Goal: Feedback & Contribution: Contribute content

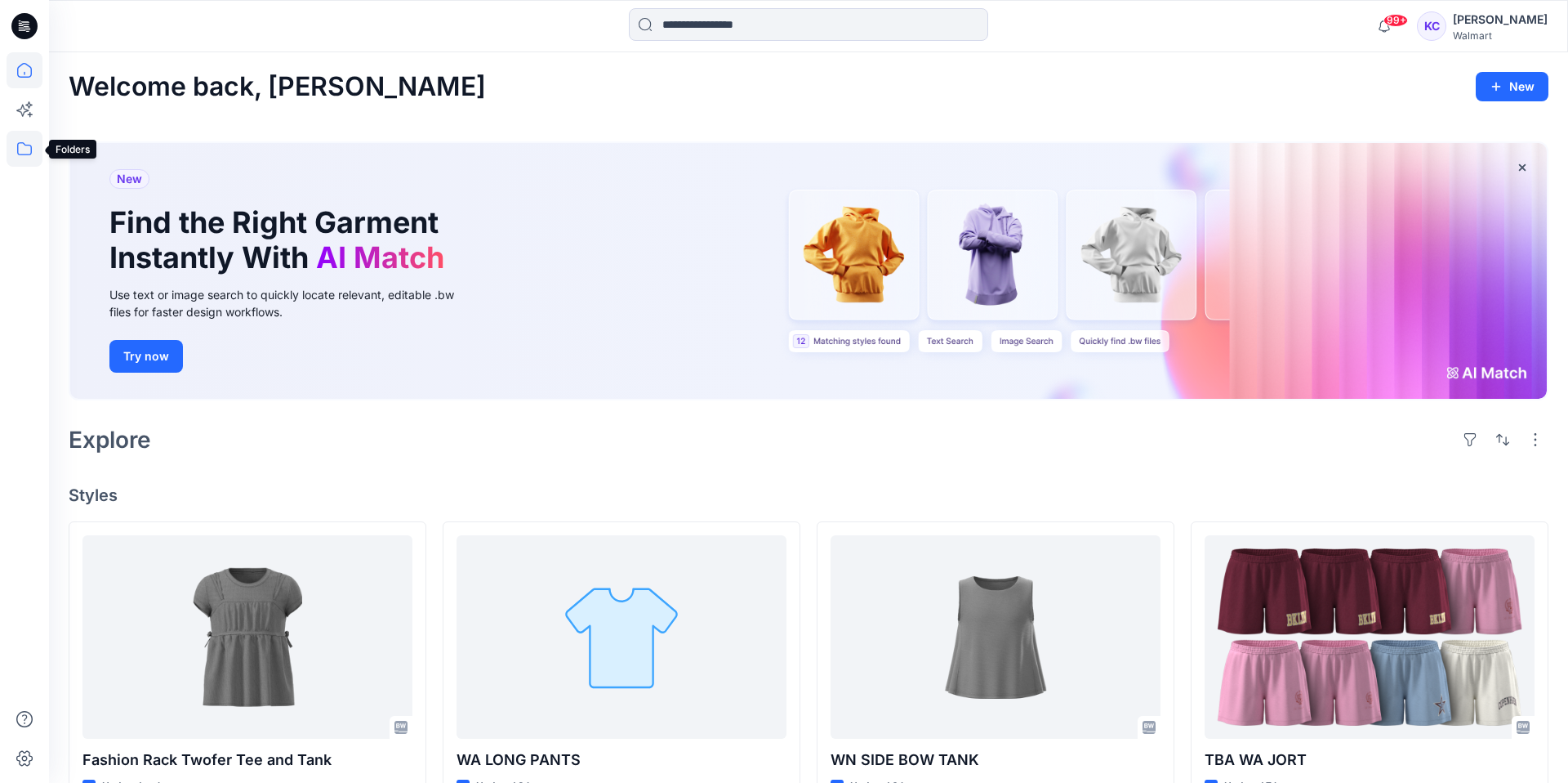
click at [20, 147] on icon at bounding box center [24, 149] width 36 height 36
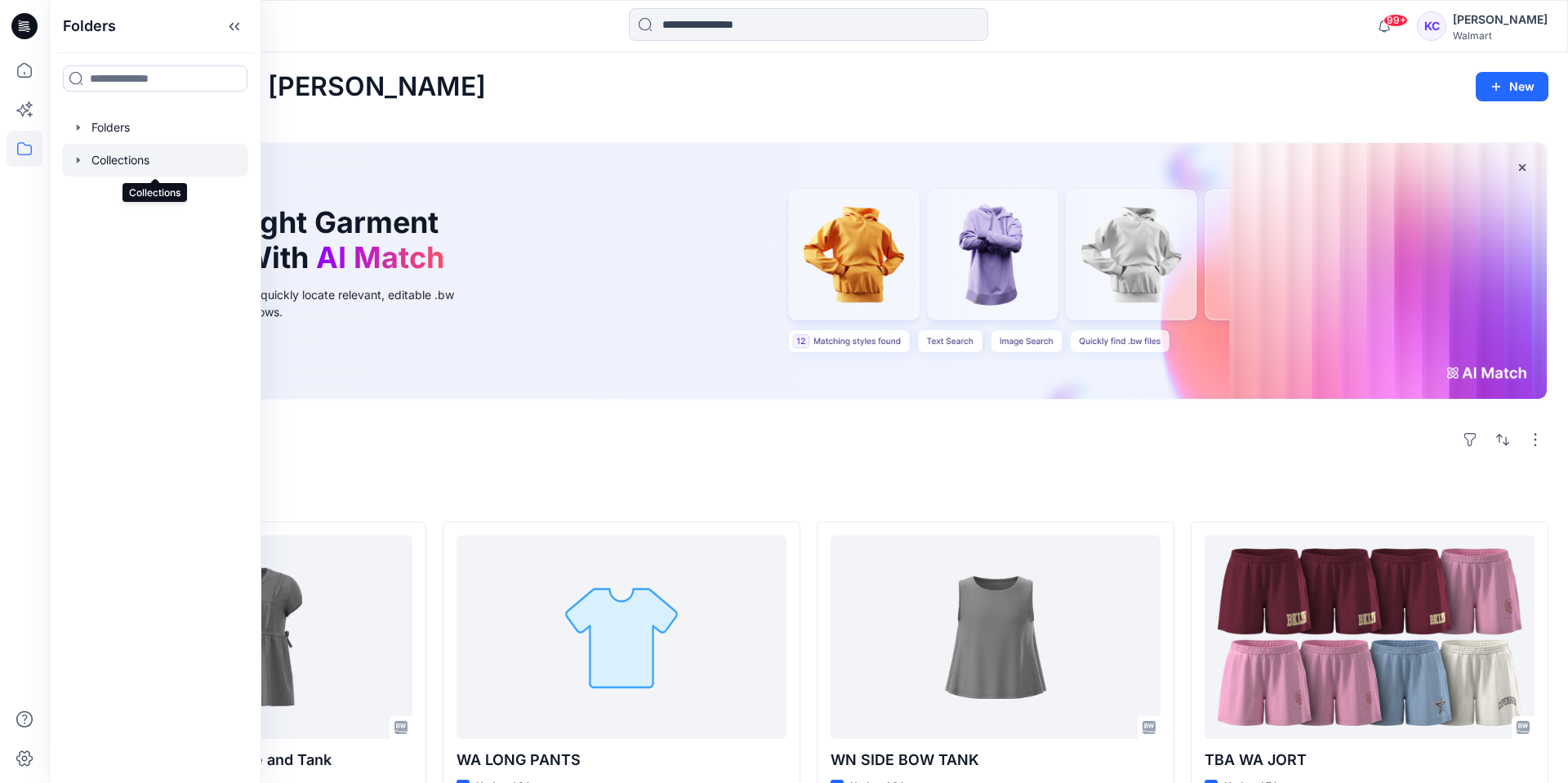
click at [130, 155] on div at bounding box center [155, 160] width 186 height 33
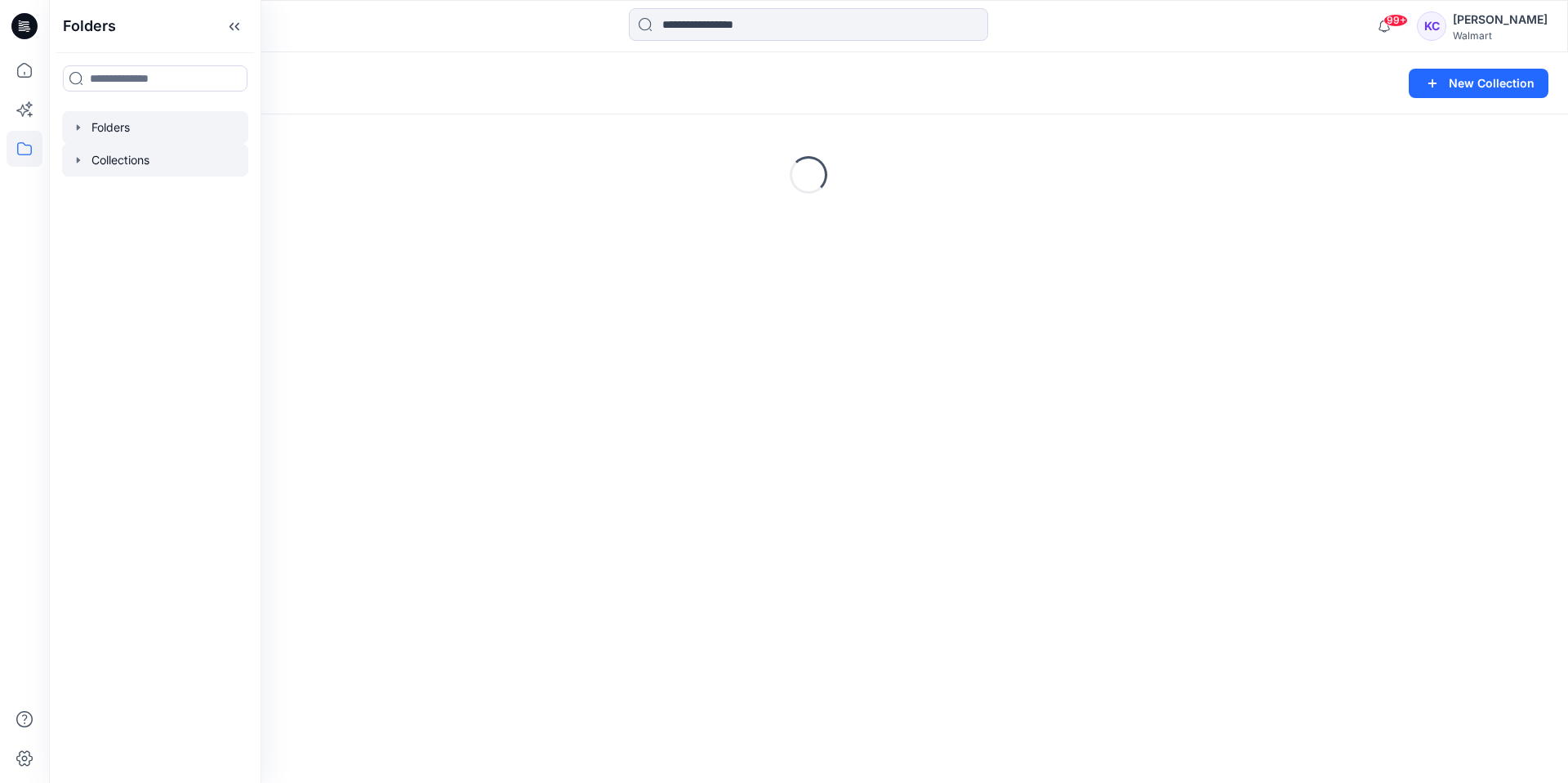
click at [113, 123] on div at bounding box center [155, 127] width 186 height 33
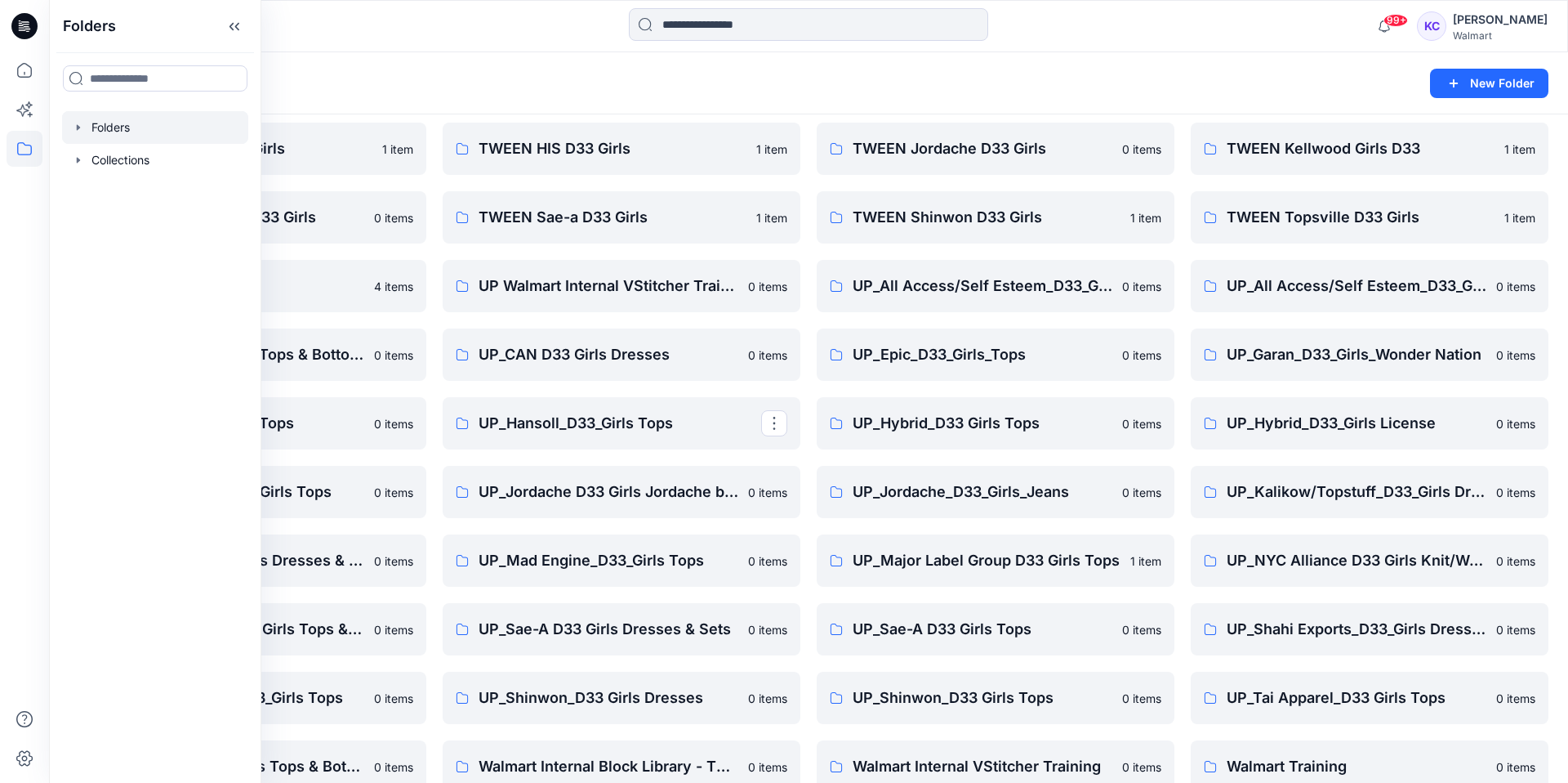
scroll to position [536, 0]
click at [1318, 219] on p "TWEEN Topsville D33 Girls" at bounding box center [1368, 219] width 283 height 23
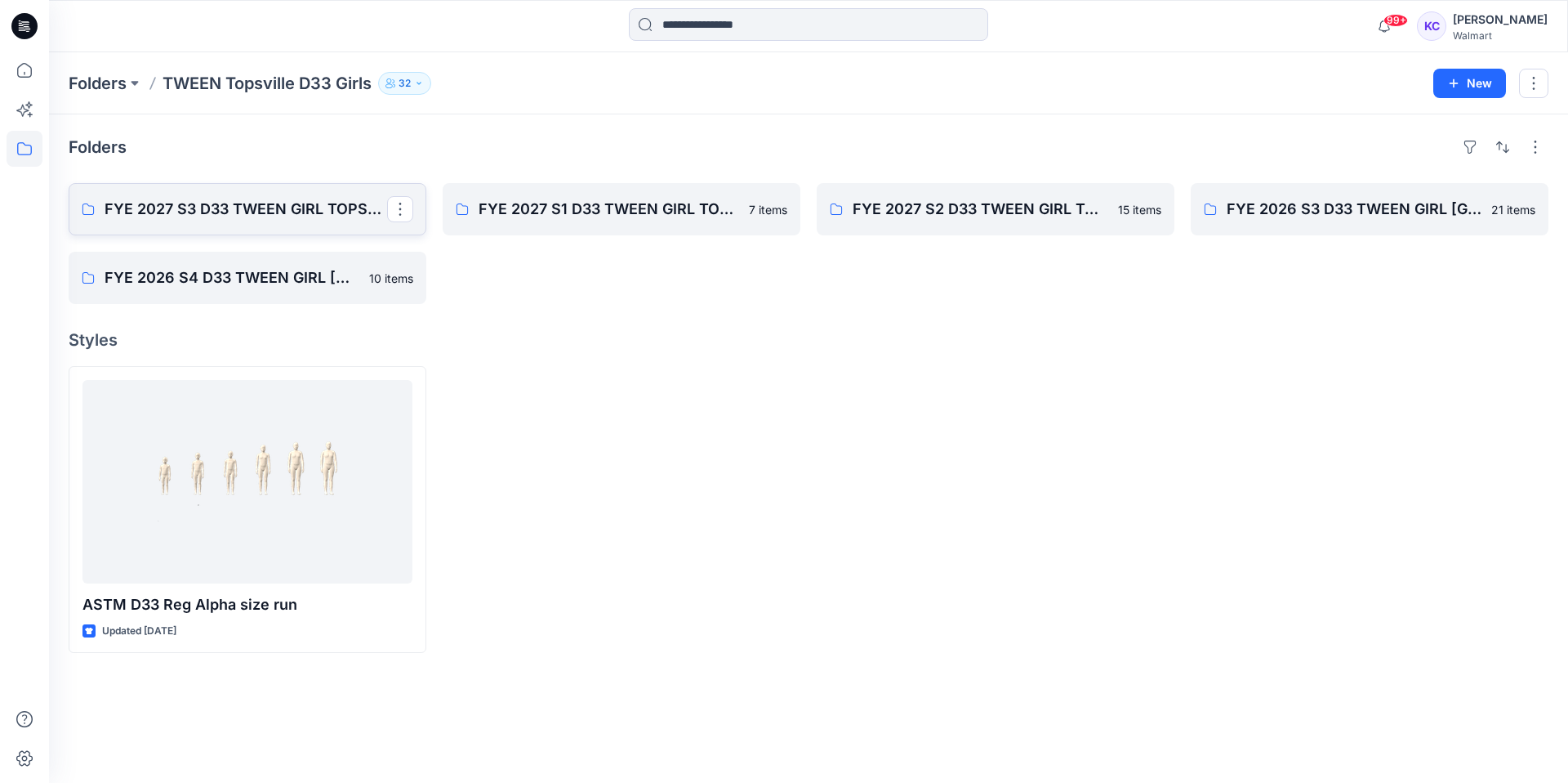
click at [201, 205] on p "FYE 2027 S3 D33 TWEEN GIRL TOPSVILLE" at bounding box center [245, 209] width 283 height 23
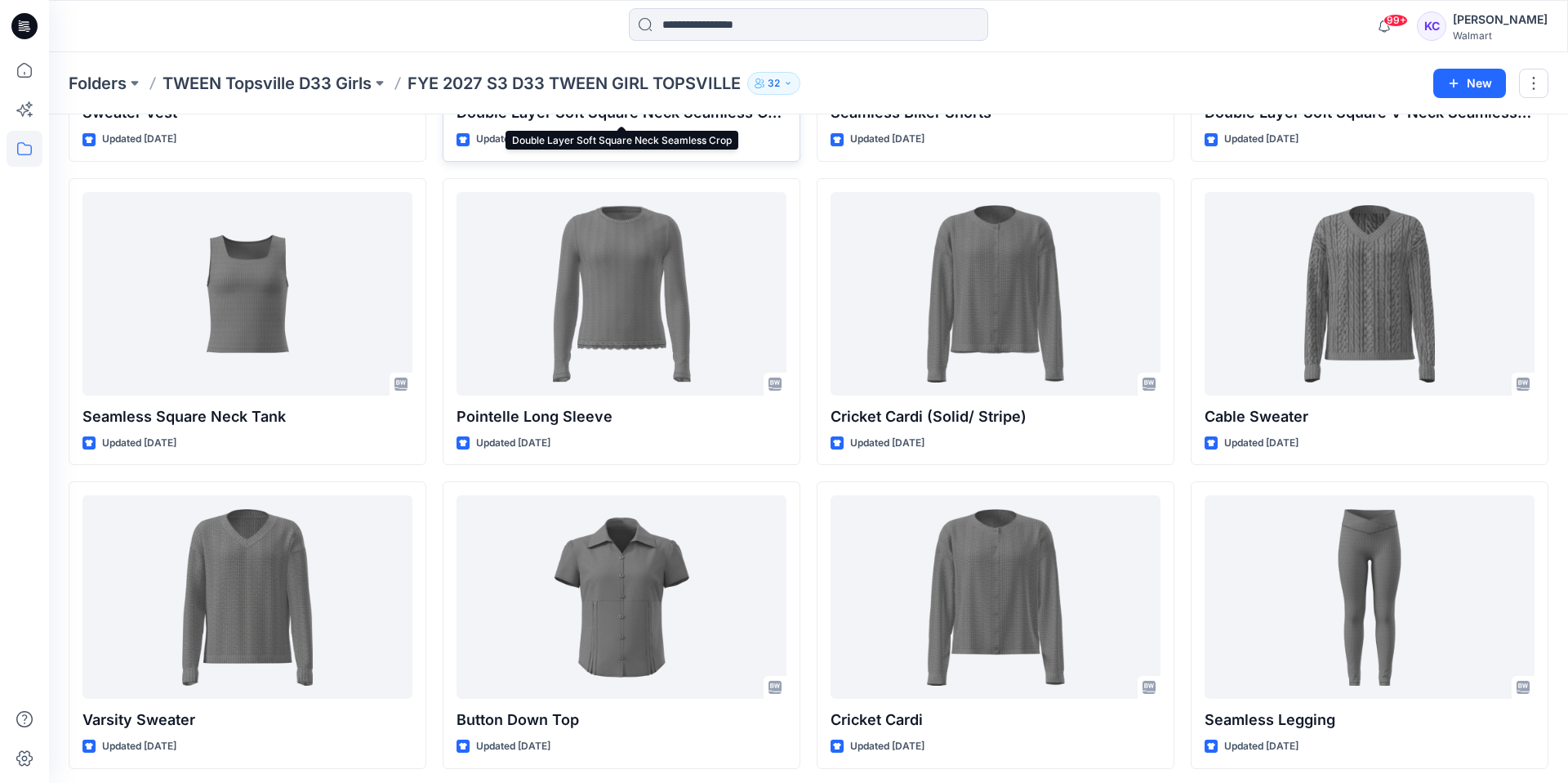
scroll to position [617, 0]
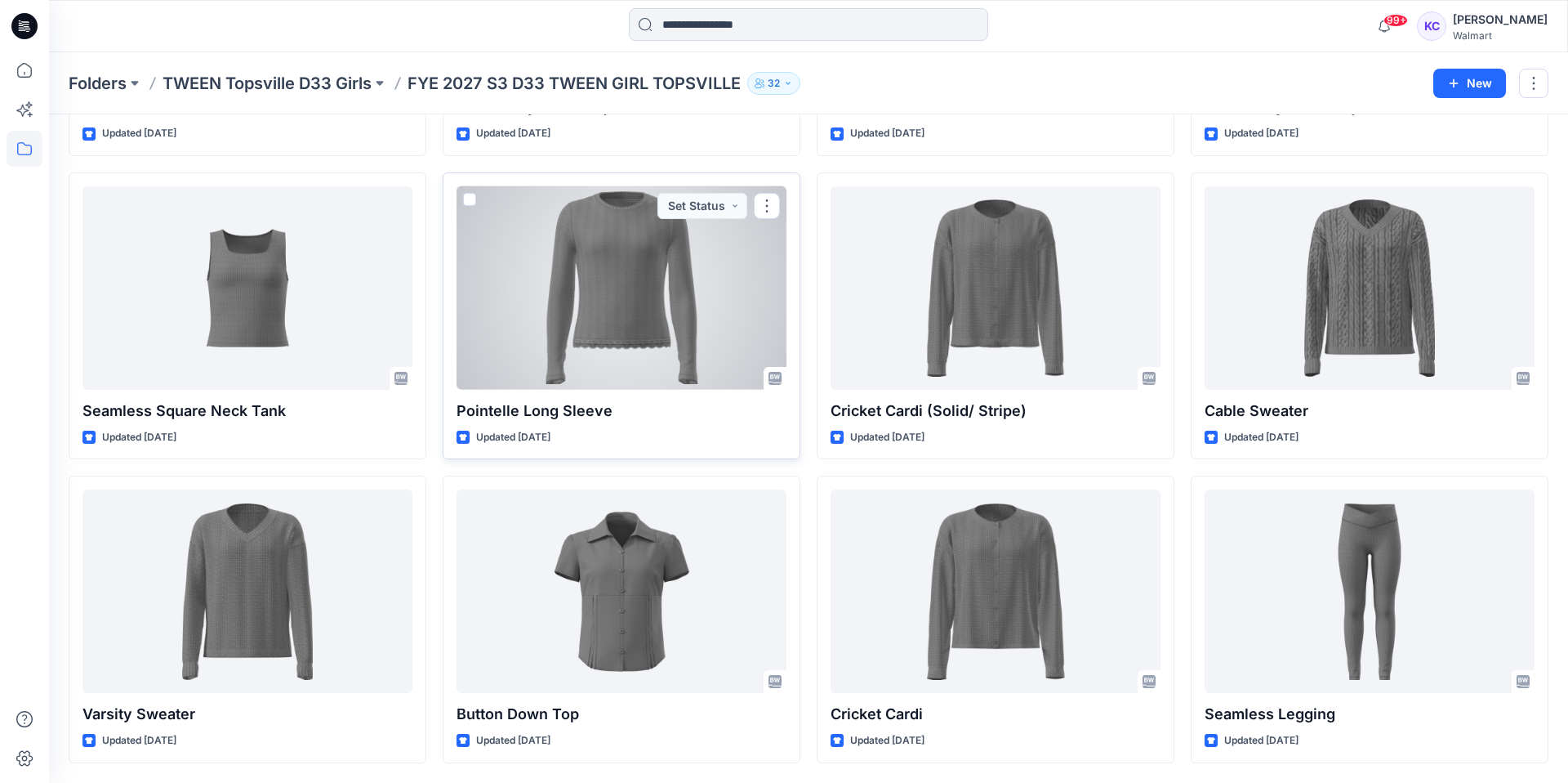
click at [573, 317] on div at bounding box center [621, 287] width 330 height 204
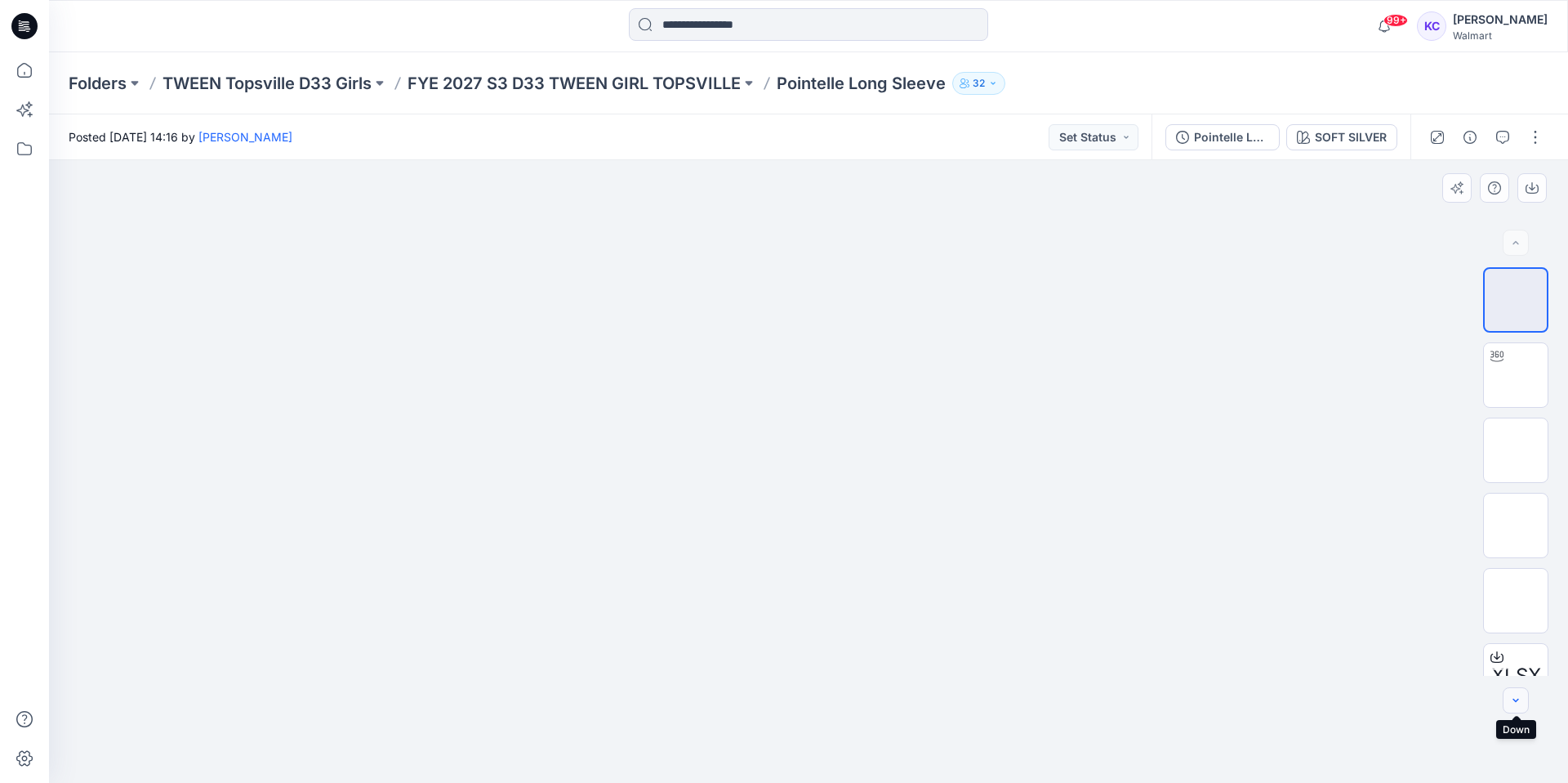
click at [1513, 695] on icon "button" at bounding box center [1516, 700] width 13 height 13
click at [1513, 695] on div at bounding box center [1516, 700] width 26 height 26
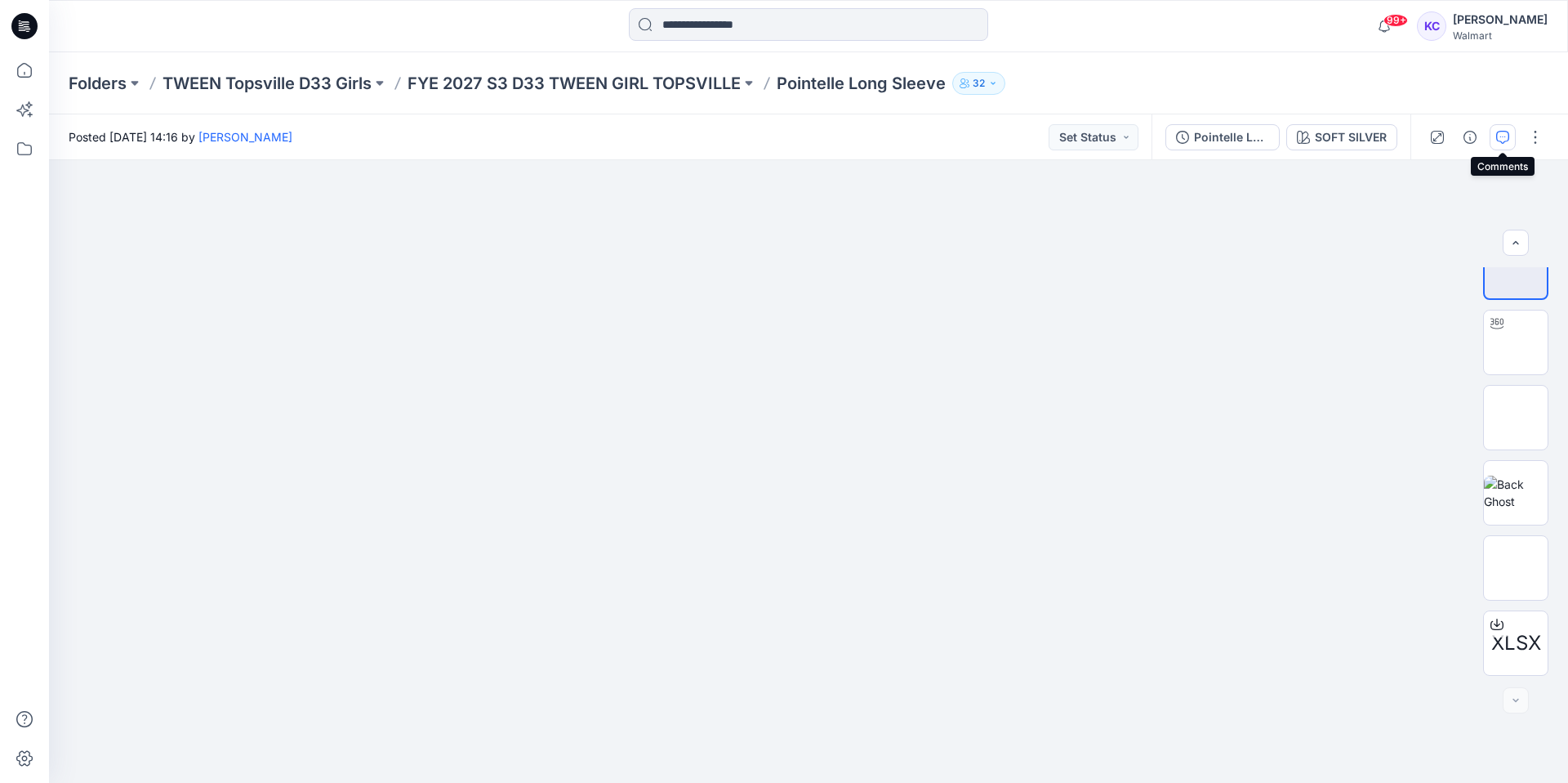
click at [1500, 134] on icon "button" at bounding box center [1503, 138] width 13 height 13
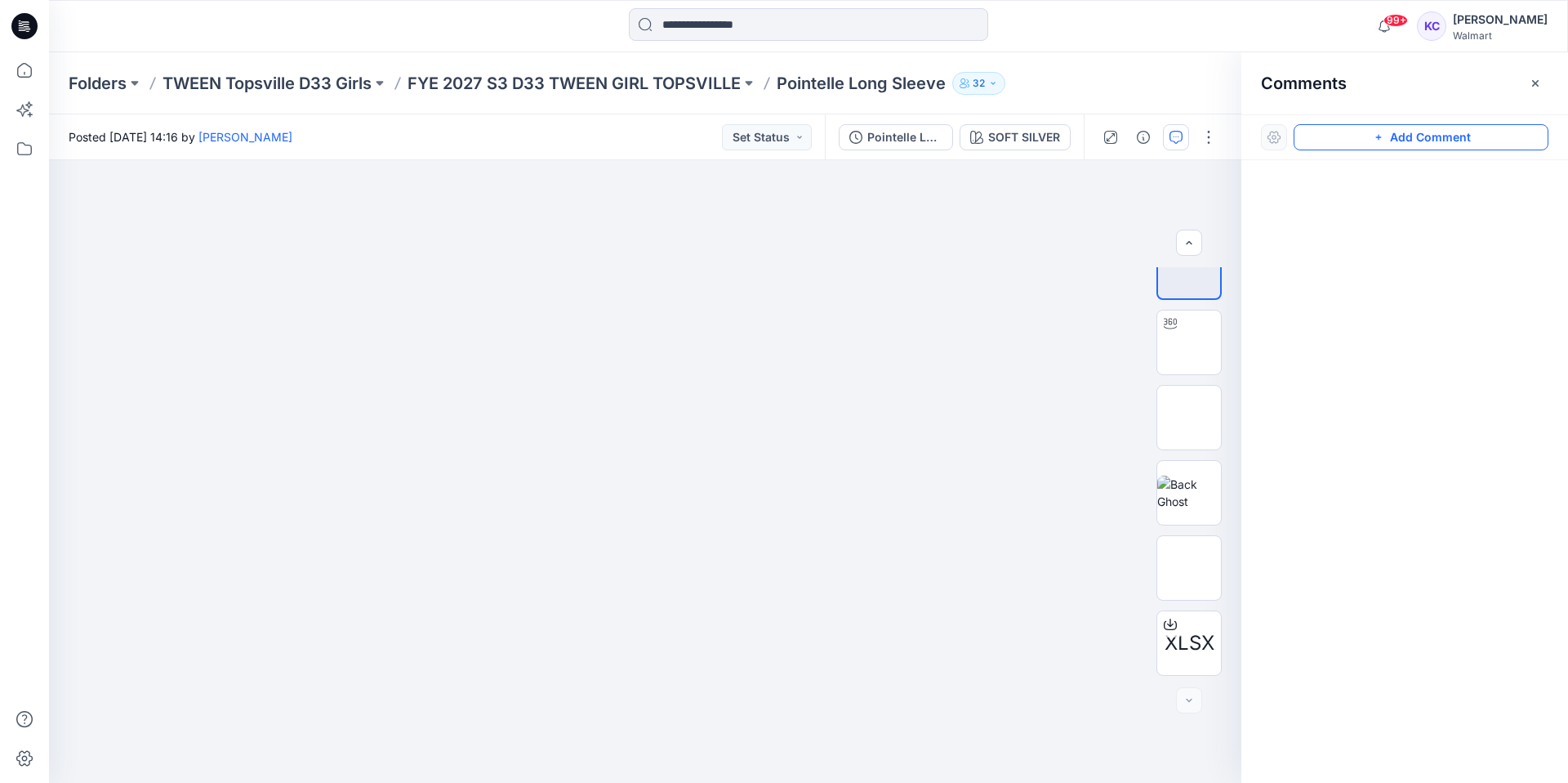
click at [1394, 133] on button "Add Comment" at bounding box center [1421, 138] width 255 height 26
click at [666, 352] on div "1" at bounding box center [645, 471] width 1192 height 623
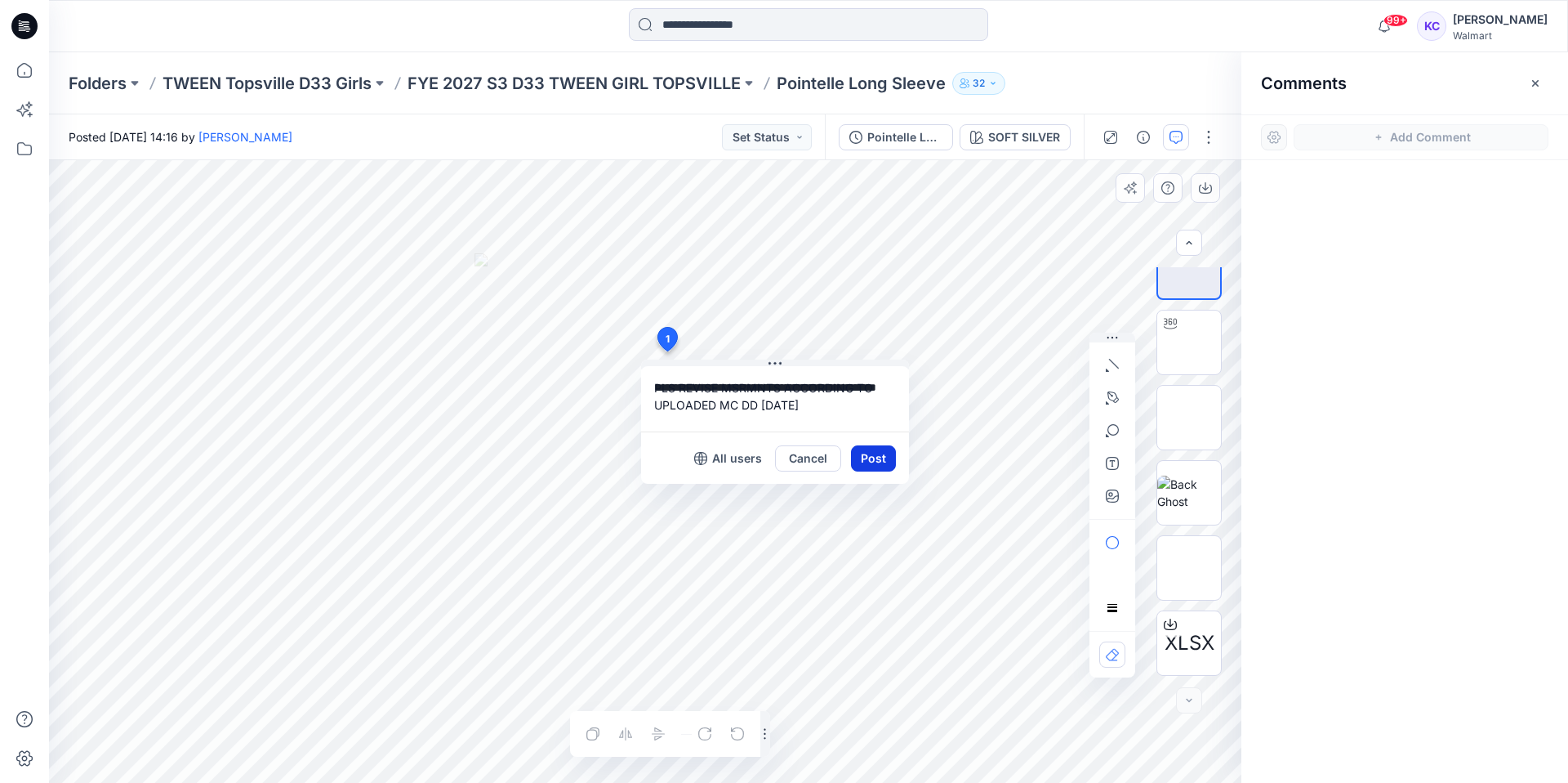
type textarea "**********"
click at [867, 453] on button "Post" at bounding box center [874, 458] width 45 height 26
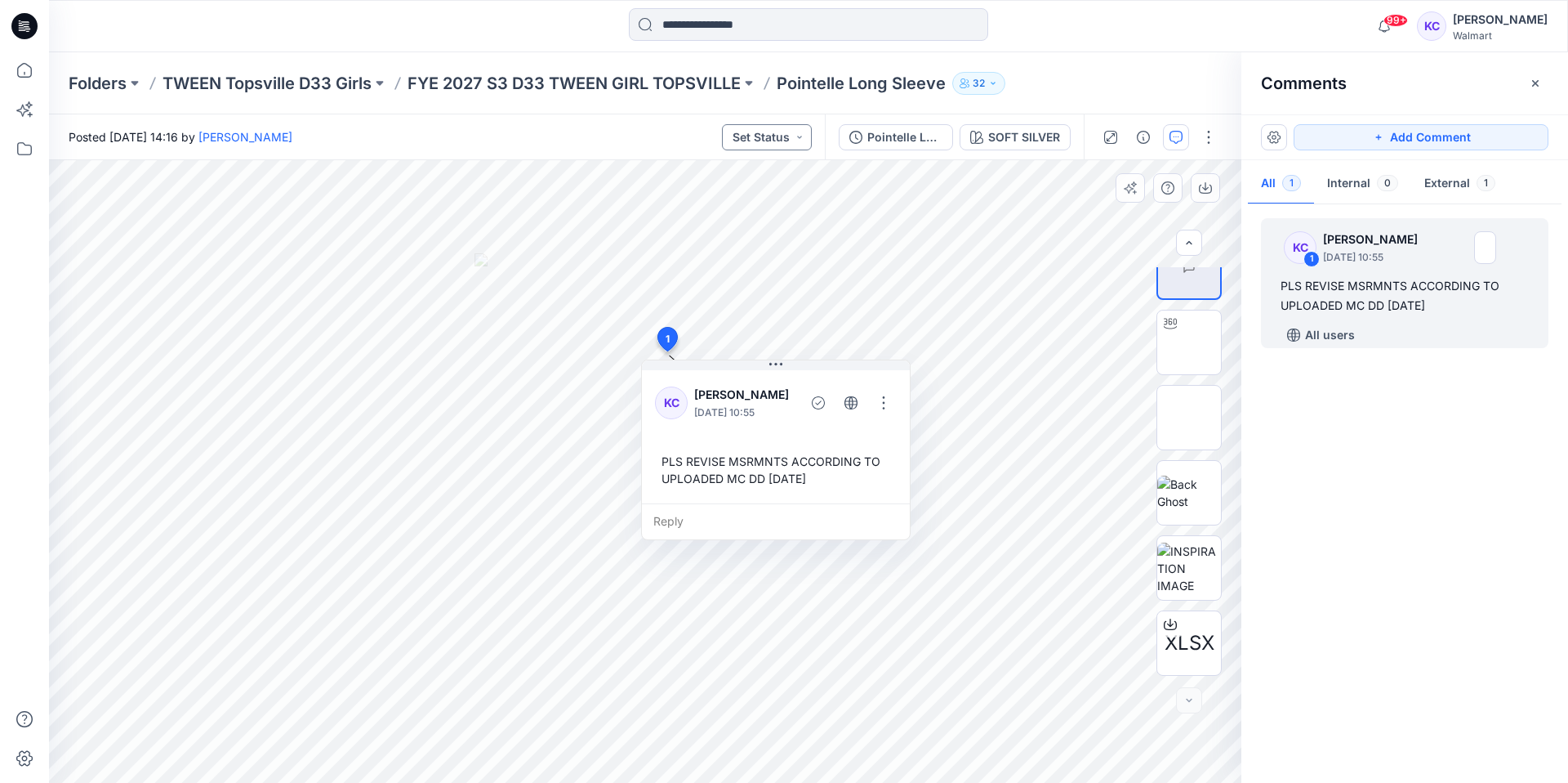
click at [792, 132] on button "Set Status" at bounding box center [767, 138] width 90 height 26
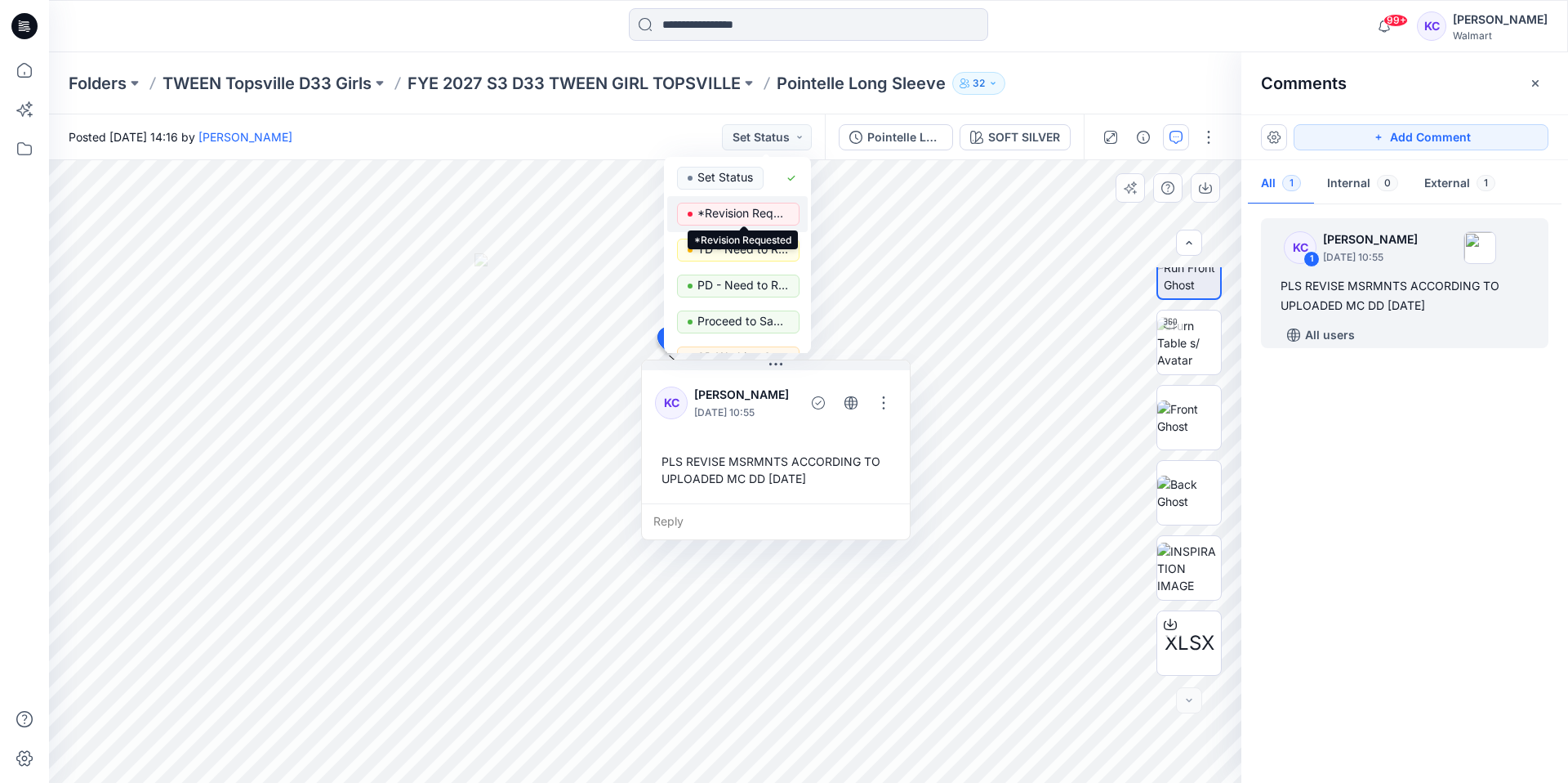
click at [725, 208] on p "*Revision Requested" at bounding box center [743, 213] width 91 height 21
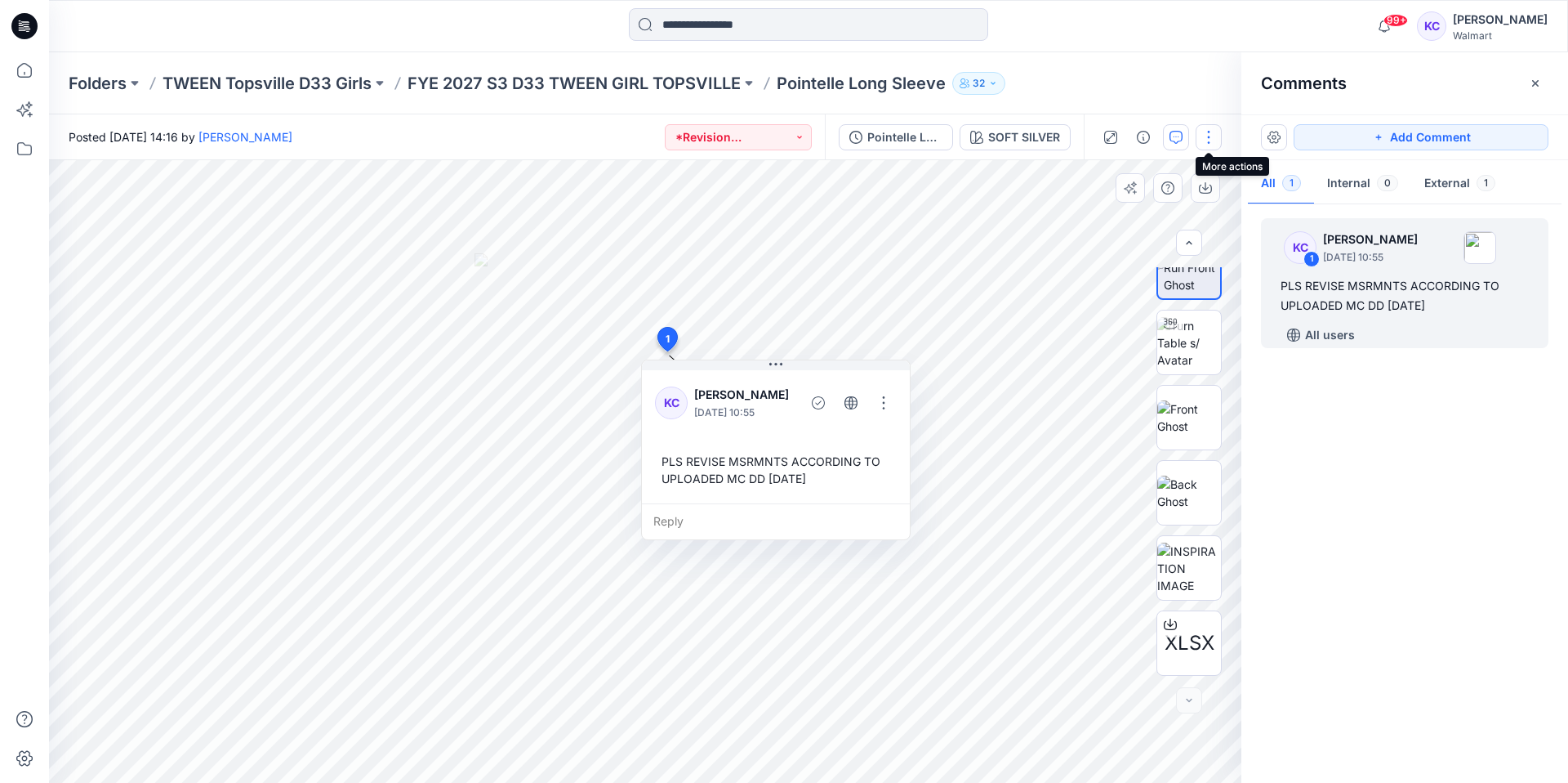
click at [1206, 134] on button "button" at bounding box center [1209, 138] width 26 height 26
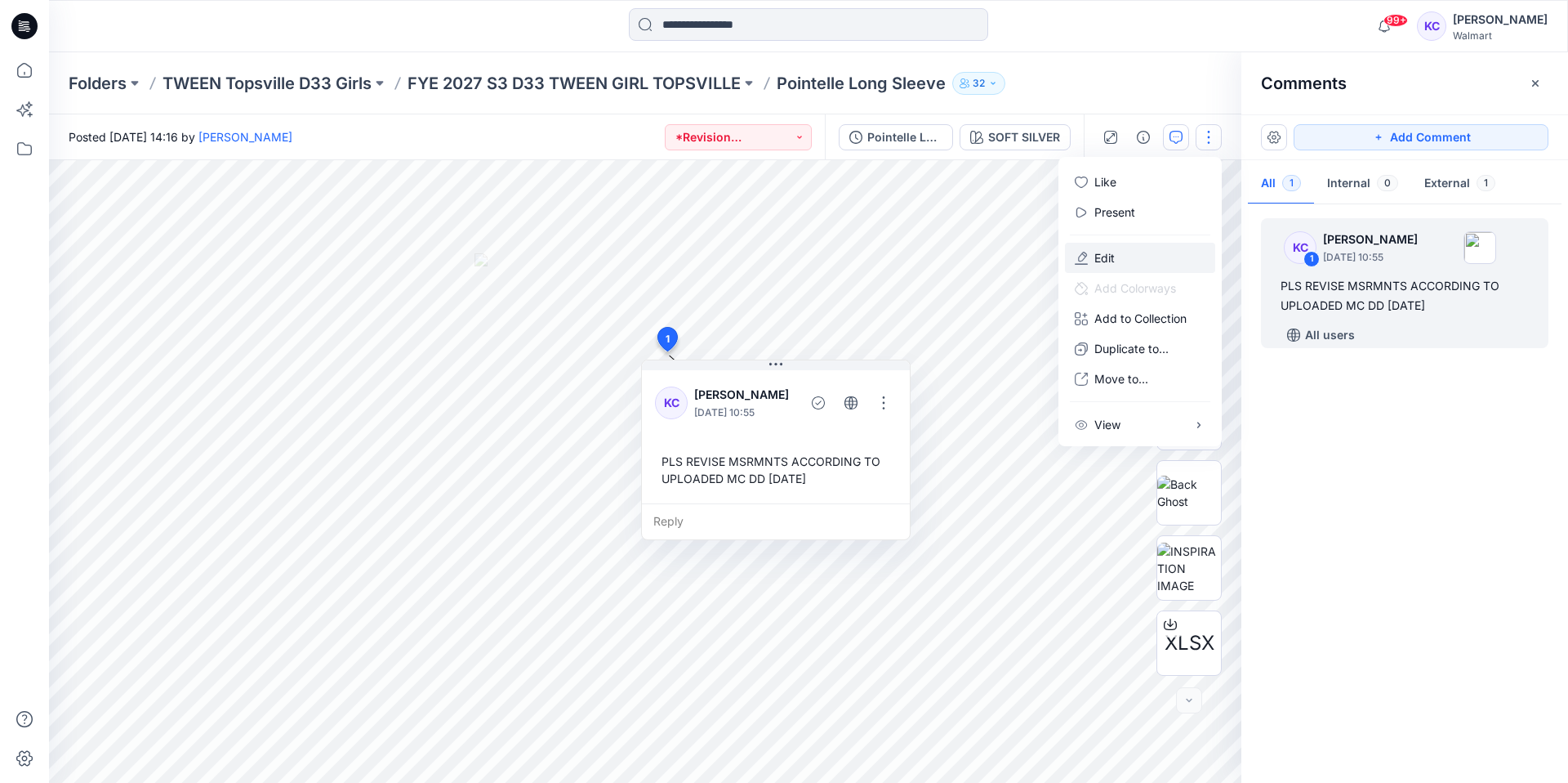
click at [1113, 253] on p "Edit" at bounding box center [1105, 258] width 20 height 17
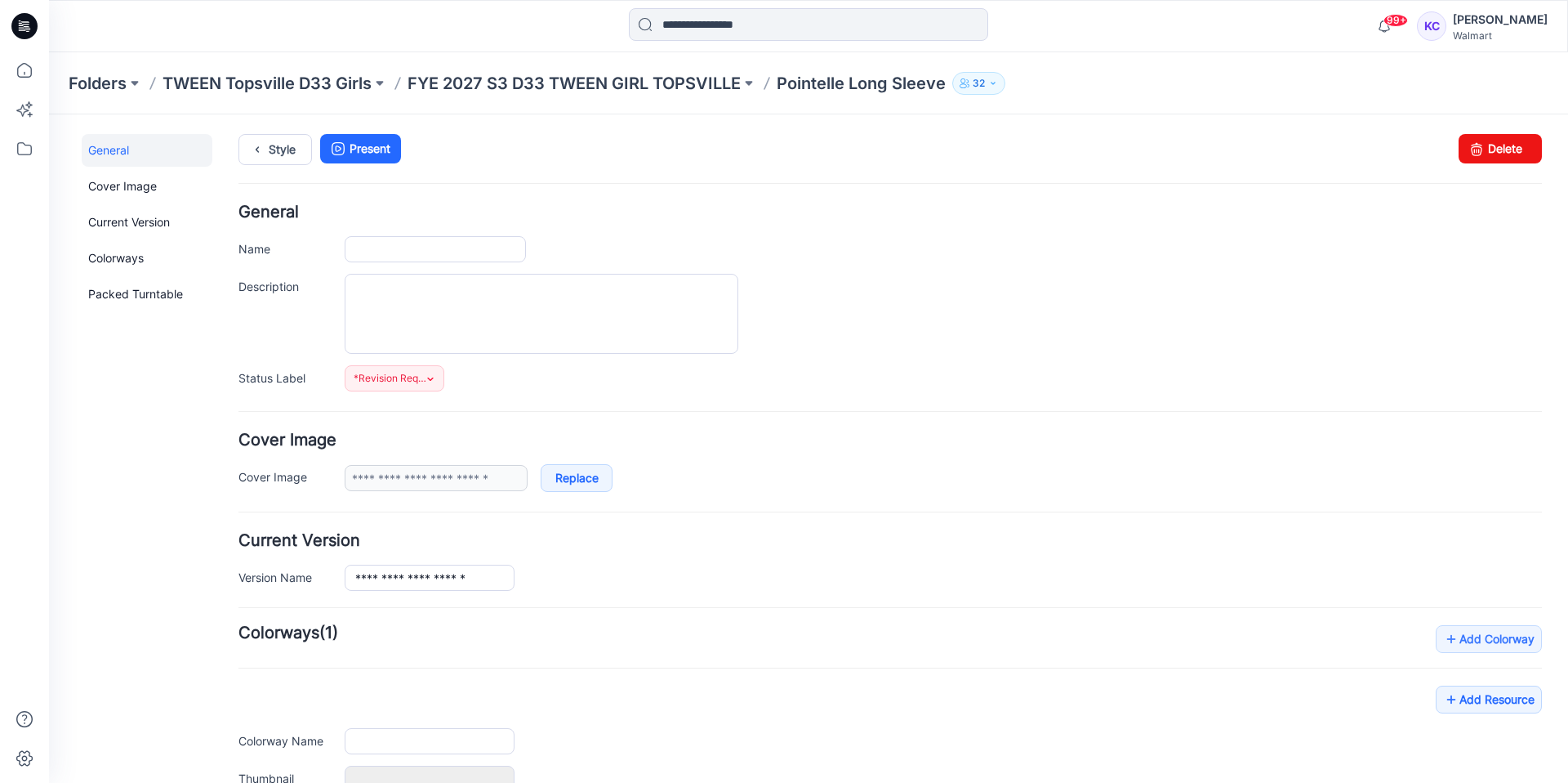
type input "**********"
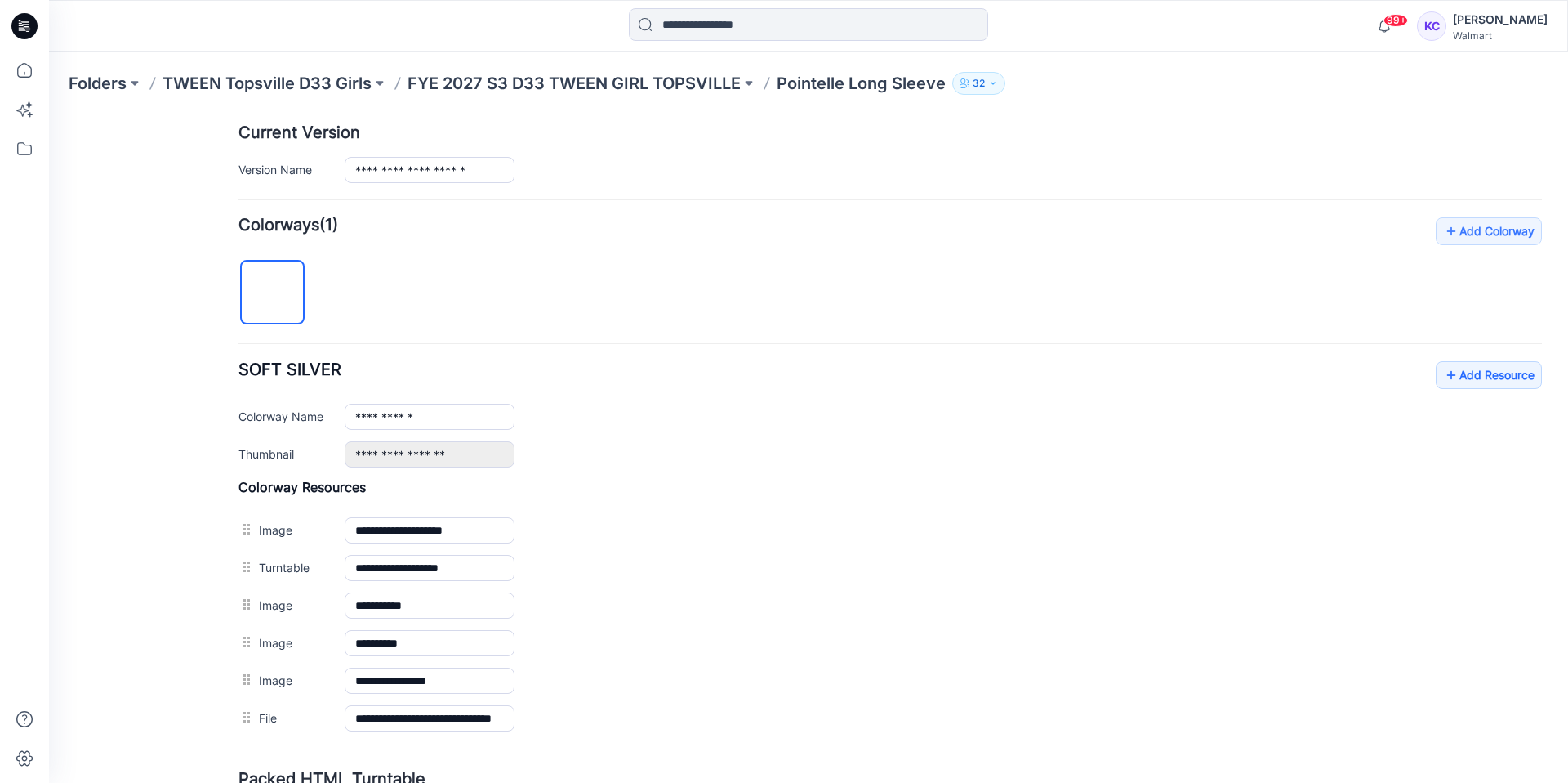
scroll to position [412, 0]
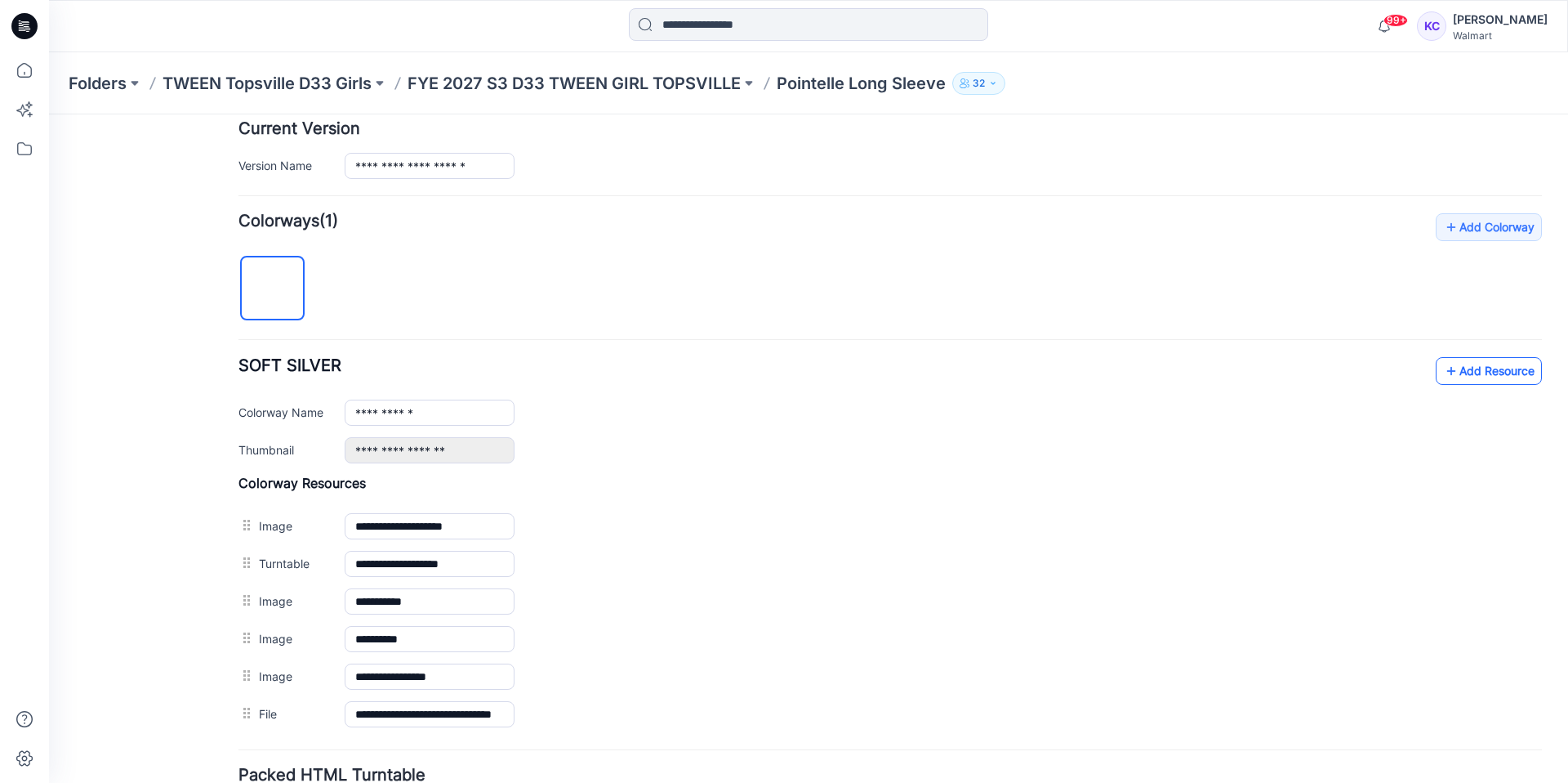
click at [1447, 370] on icon at bounding box center [1452, 371] width 17 height 26
